Goal: Task Accomplishment & Management: Manage account settings

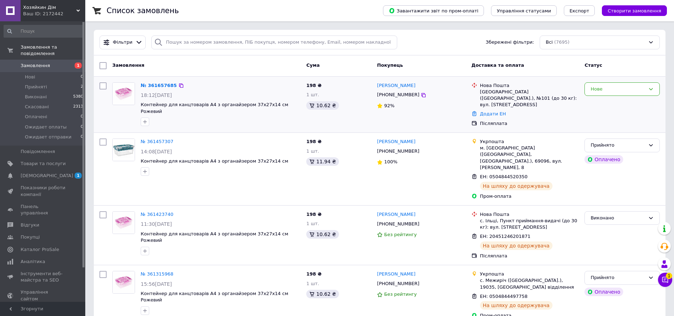
click at [454, 82] on div "Нове" at bounding box center [621, 105] width 81 height 50
click at [454, 77] on div "№ 361657685 18:12[DATE] Контейнер для канцтоварів А4 з органайзером 37х27х14 см…" at bounding box center [379, 105] width 571 height 56
click at [454, 89] on div "Нове" at bounding box center [617, 89] width 55 height 7
click at [454, 104] on li "Прийнято" at bounding box center [621, 103] width 75 height 13
click at [454, 142] on div "Прийнято" at bounding box center [617, 145] width 55 height 7
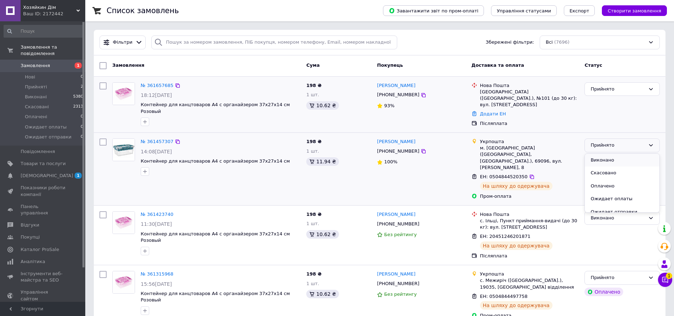
click at [454, 154] on li "Виконано" at bounding box center [621, 160] width 75 height 13
click at [454, 198] on div "Виконано" at bounding box center [617, 217] width 55 height 7
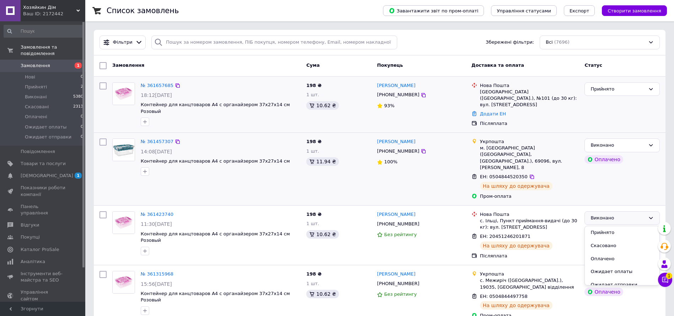
click at [454, 170] on div "[PERSON_NAME]" at bounding box center [621, 169] width 81 height 67
click at [454, 198] on div "Прийнято" at bounding box center [617, 277] width 55 height 7
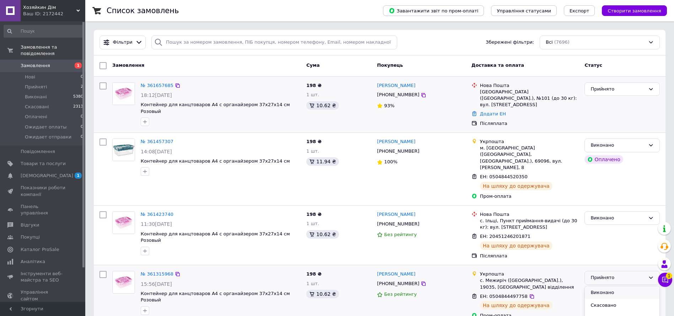
click at [454, 198] on li "Виконано" at bounding box center [621, 292] width 75 height 13
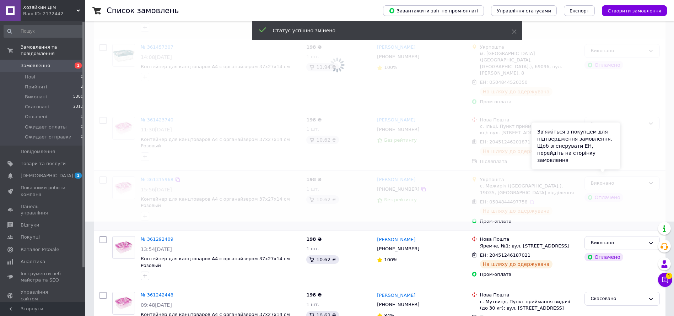
scroll to position [160, 0]
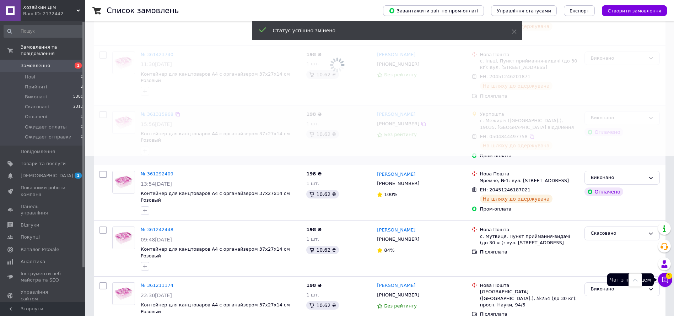
click at [454, 198] on icon at bounding box center [664, 279] width 7 height 7
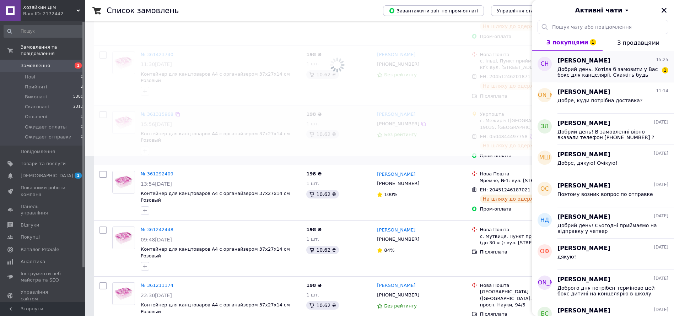
click at [454, 73] on span "Добрий день. Хотіла б замовити у Вас бокс для канцелярії. Скажіть будь ласка ко…" at bounding box center [607, 71] width 101 height 11
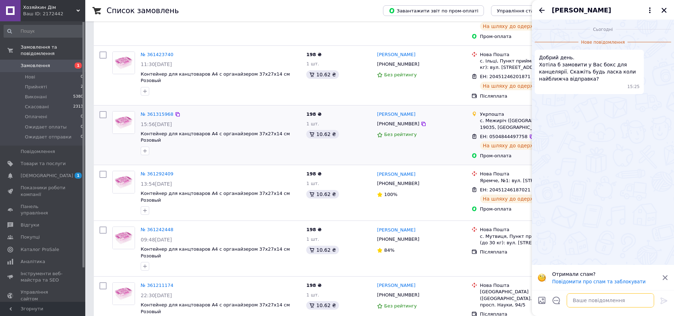
click at [454, 198] on textarea at bounding box center [609, 300] width 87 height 14
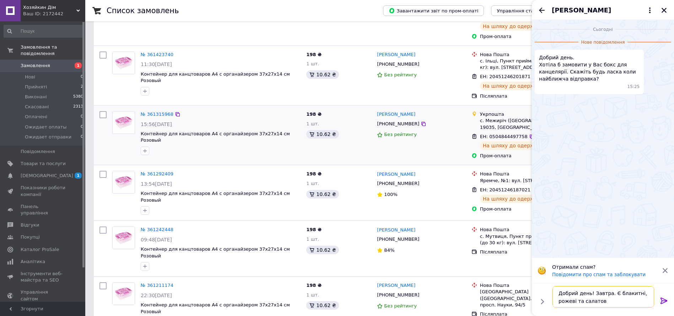
type textarea "Добрий день! Завтра. Є блакитні, рожеві та салатові"
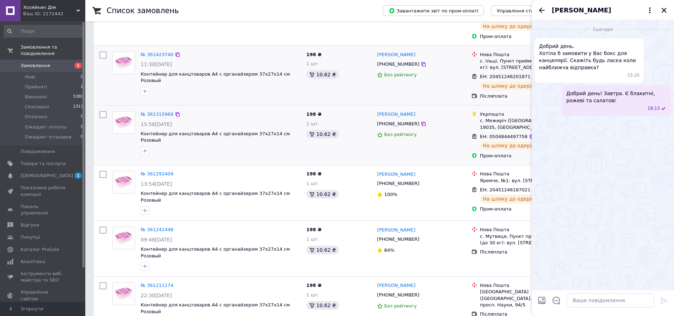
click at [454, 78] on div "[PERSON_NAME] [PHONE_NUMBER] Без рейтингу" at bounding box center [421, 76] width 94 height 54
click at [454, 9] on icon "Закрити" at bounding box center [663, 10] width 6 height 6
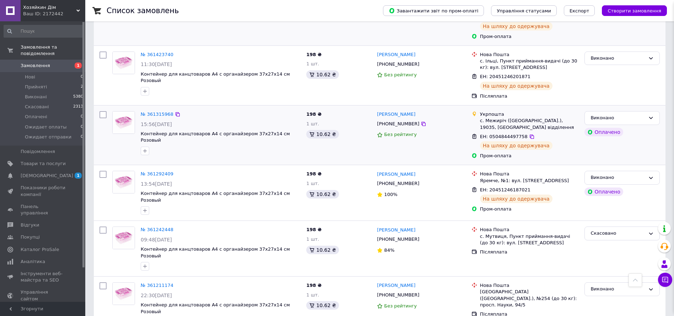
scroll to position [0, 0]
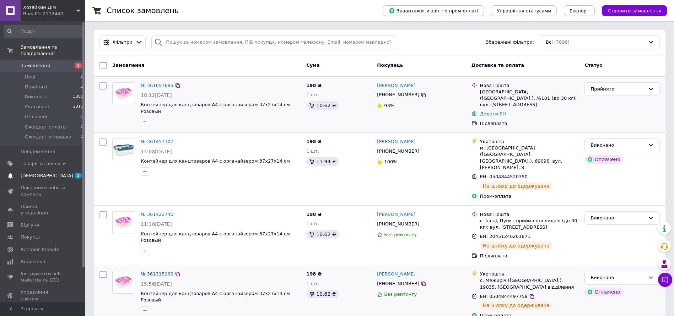
click at [38, 173] on span "[DEMOGRAPHIC_DATA]" at bounding box center [47, 176] width 53 height 6
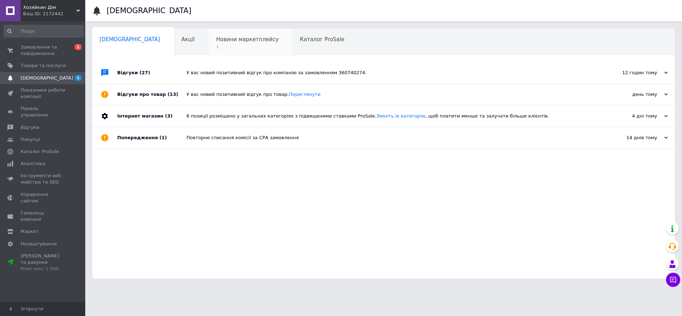
click at [216, 36] on span "Новини маркетплейсу" at bounding box center [247, 39] width 62 height 6
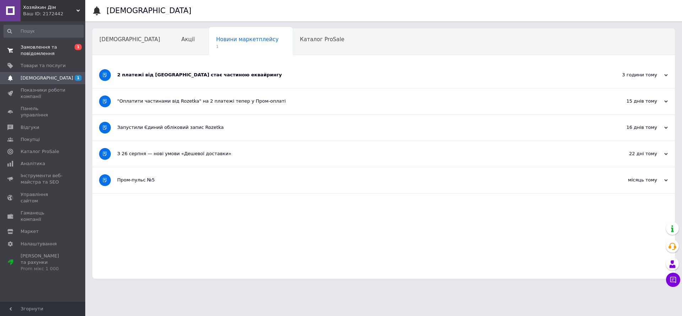
click at [49, 50] on span "Замовлення та повідомлення" at bounding box center [43, 50] width 45 height 13
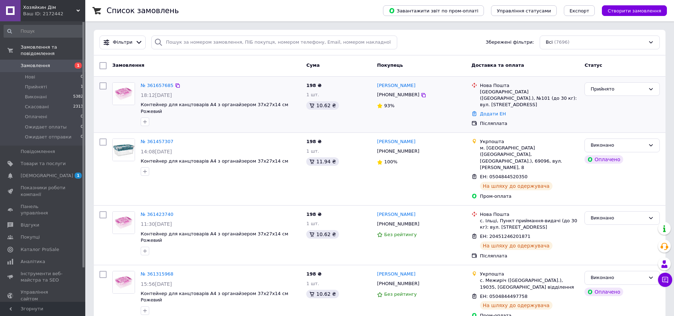
drag, startPoint x: 421, startPoint y: 99, endPoint x: 423, endPoint y: 94, distance: 5.1
click at [423, 94] on div "[PERSON_NAME] [PHONE_NUMBER] 93%" at bounding box center [421, 105] width 94 height 50
click at [420, 94] on icon at bounding box center [423, 95] width 6 height 6
click at [420, 95] on icon at bounding box center [423, 95] width 6 height 6
drag, startPoint x: 294, startPoint y: 99, endPoint x: 139, endPoint y: 104, distance: 154.9
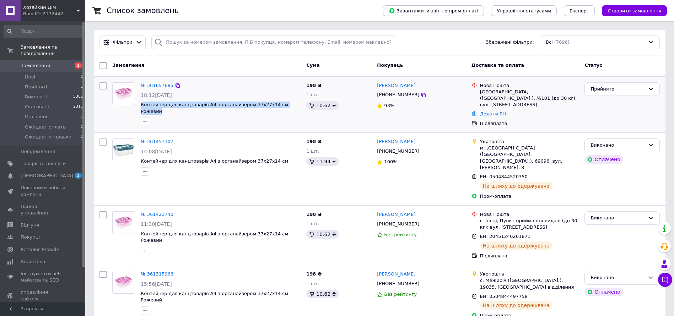
click at [139, 104] on div "№ 361657685 18:12[DATE] Контейнер для канцтоварів А4 з органайзером 37х27х14 см…" at bounding box center [220, 105] width 165 height 50
copy span "Контейнер для канцтоварів А4 з органайзером 37х27х14 см Рожевий"
click at [175, 86] on icon at bounding box center [177, 85] width 4 height 4
drag, startPoint x: 411, startPoint y: 86, endPoint x: 376, endPoint y: 84, distance: 34.9
click at [376, 84] on div "[PERSON_NAME]" at bounding box center [421, 86] width 90 height 8
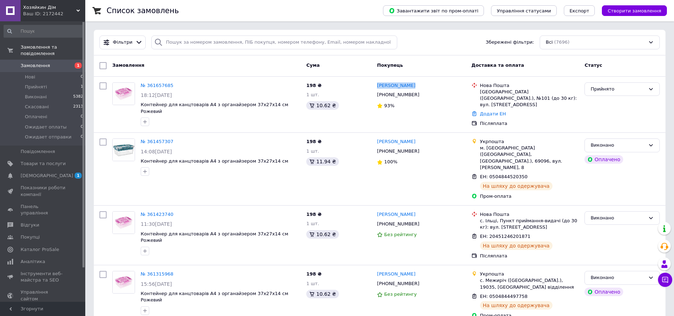
copy link "[PERSON_NAME]"
